Goal: Task Accomplishment & Management: Manage account settings

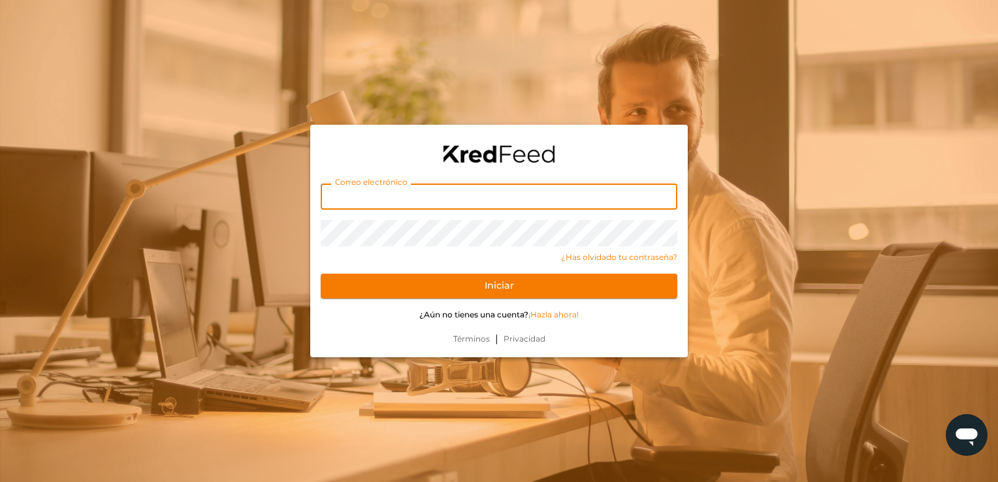
click at [394, 197] on input "text" at bounding box center [499, 197] width 357 height 26
type input "[EMAIL_ADDRESS][DOMAIN_NAME]"
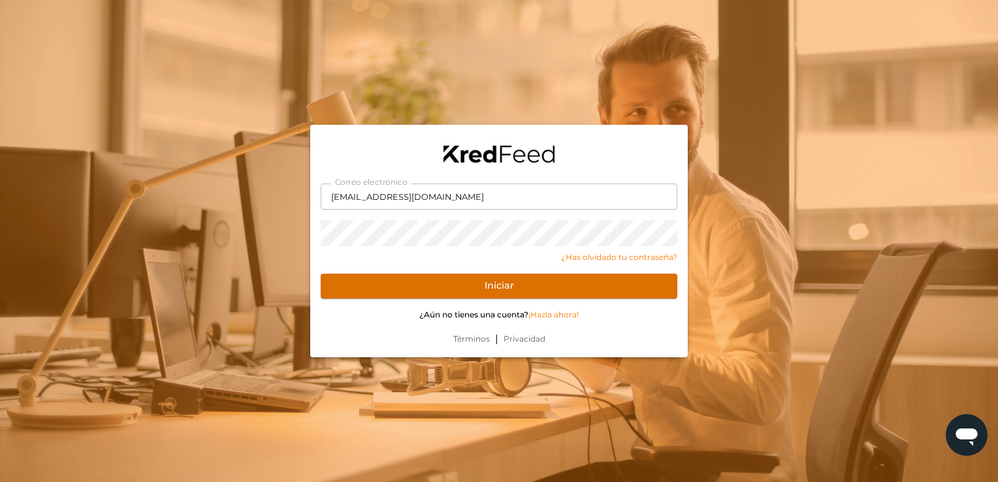
click at [369, 291] on button "Iniciar" at bounding box center [499, 286] width 357 height 25
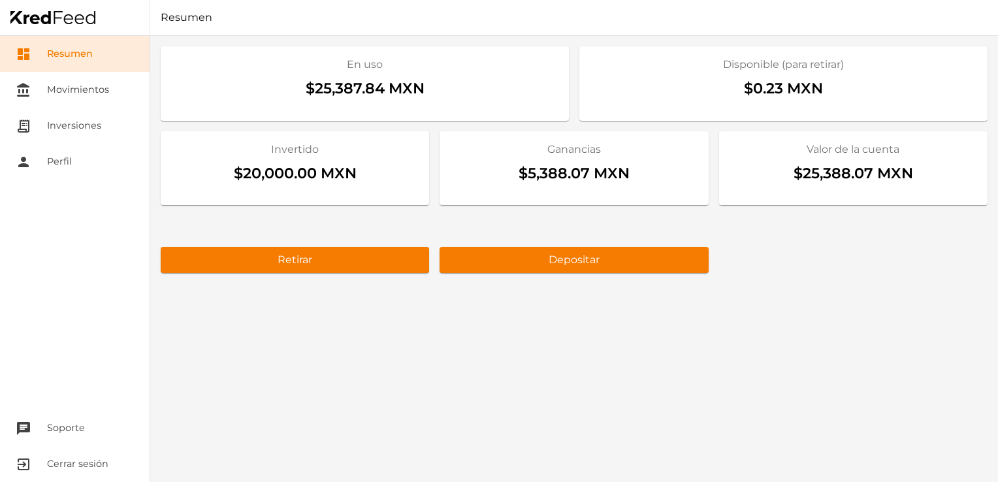
click at [430, 363] on div "En uso $25,387.84 MXN Disponible (para retirar) $0.23 MXN Invertido $20,000.00 …" at bounding box center [574, 259] width 848 height 446
click at [84, 123] on link "receipt_long Inversiones" at bounding box center [75, 126] width 150 height 36
